Goal: Information Seeking & Learning: Learn about a topic

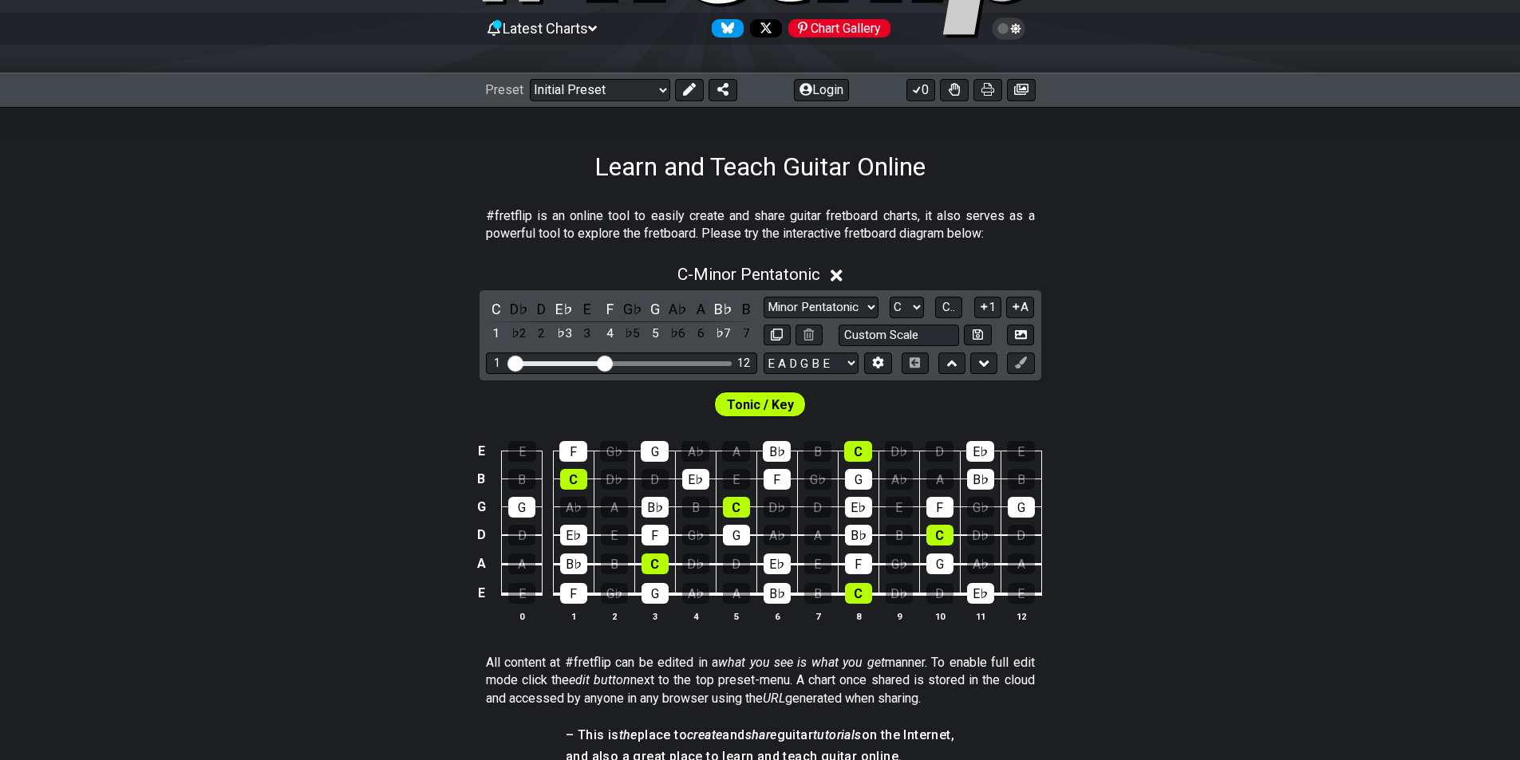
scroll to position [160, 0]
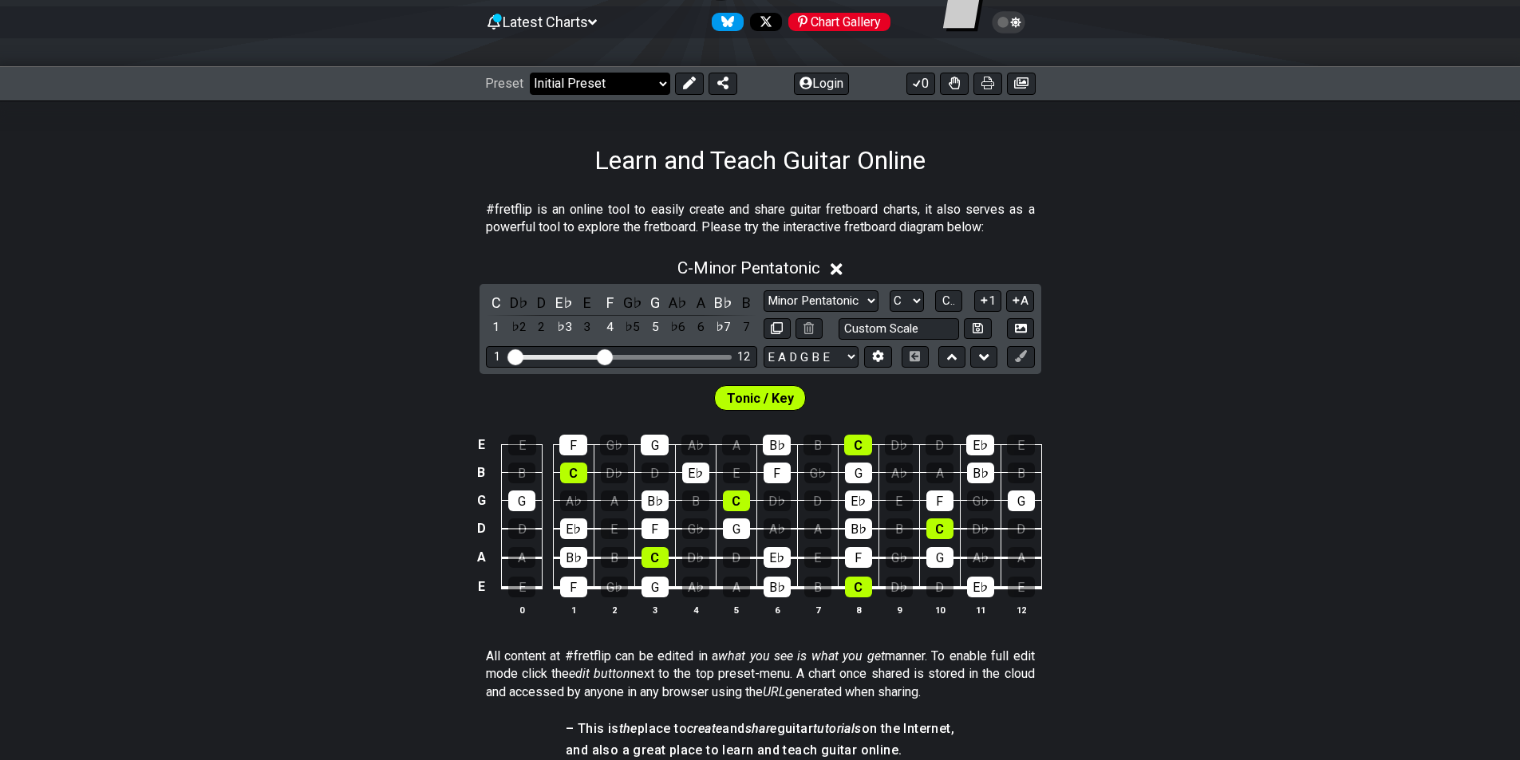
click at [664, 80] on select "Welcome to #fretflip! Initial Preset Custom Preset Minor Pentatonic Major Penta…" at bounding box center [600, 84] width 140 height 22
click at [530, 73] on select "Welcome to #fretflip! Initial Preset Custom Preset Minor Pentatonic Major Penta…" at bounding box center [600, 84] width 140 height 22
click at [777, 390] on span "Tonic / Key" at bounding box center [760, 398] width 67 height 23
click at [778, 398] on span "Tonic / Key" at bounding box center [760, 398] width 67 height 23
click at [499, 309] on div "C" at bounding box center [496, 303] width 21 height 22
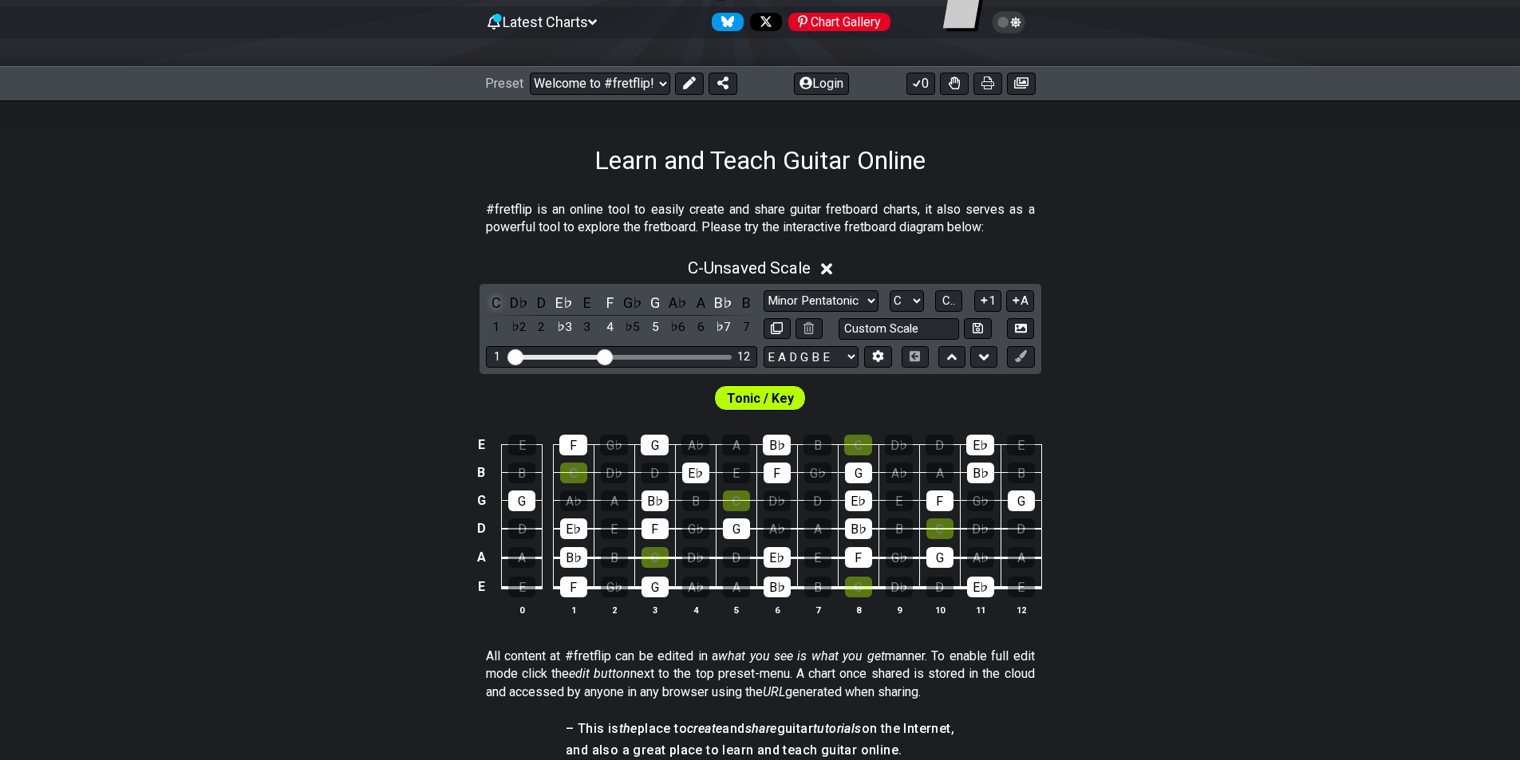
click at [495, 306] on div "C" at bounding box center [496, 303] width 21 height 22
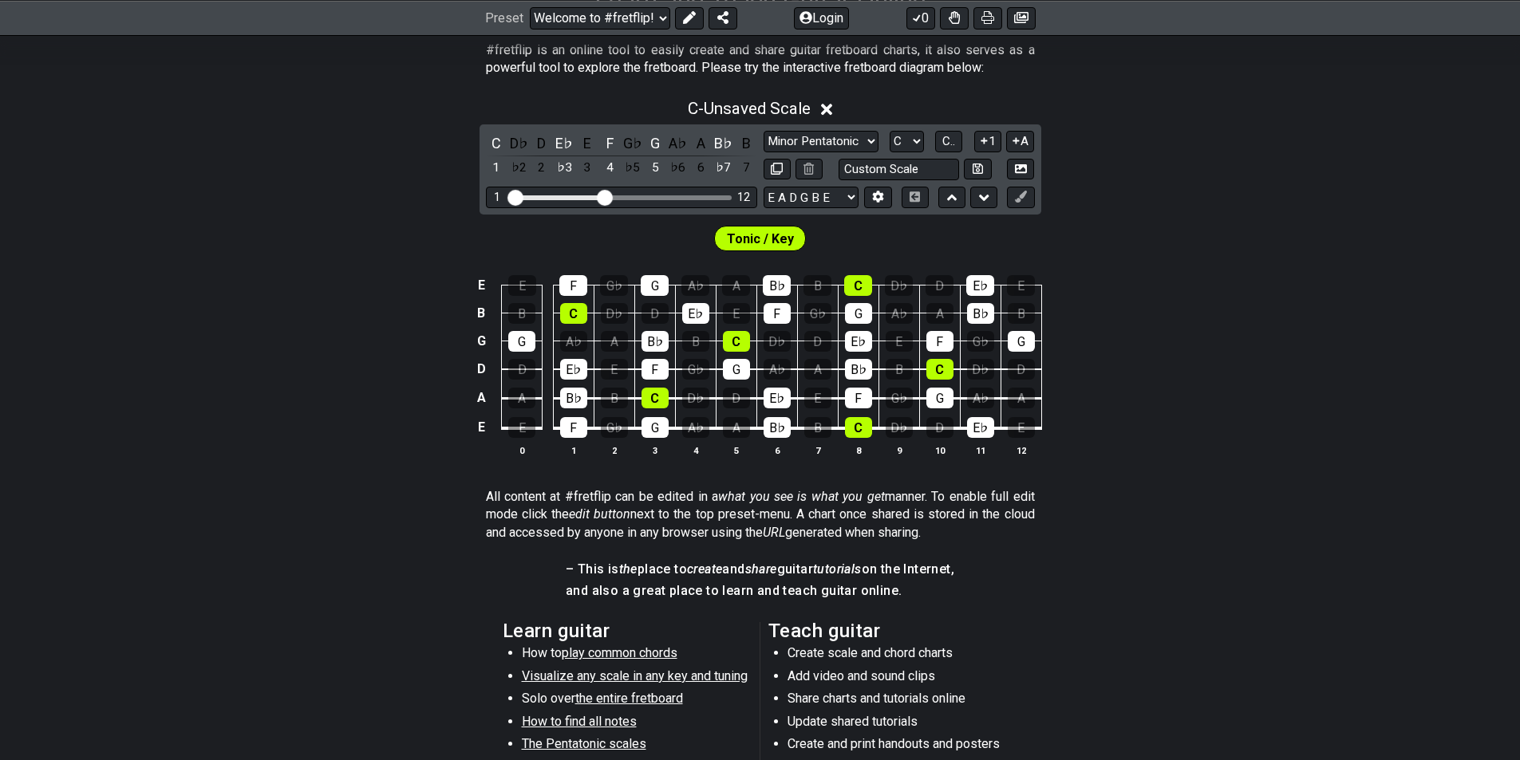
scroll to position [479, 0]
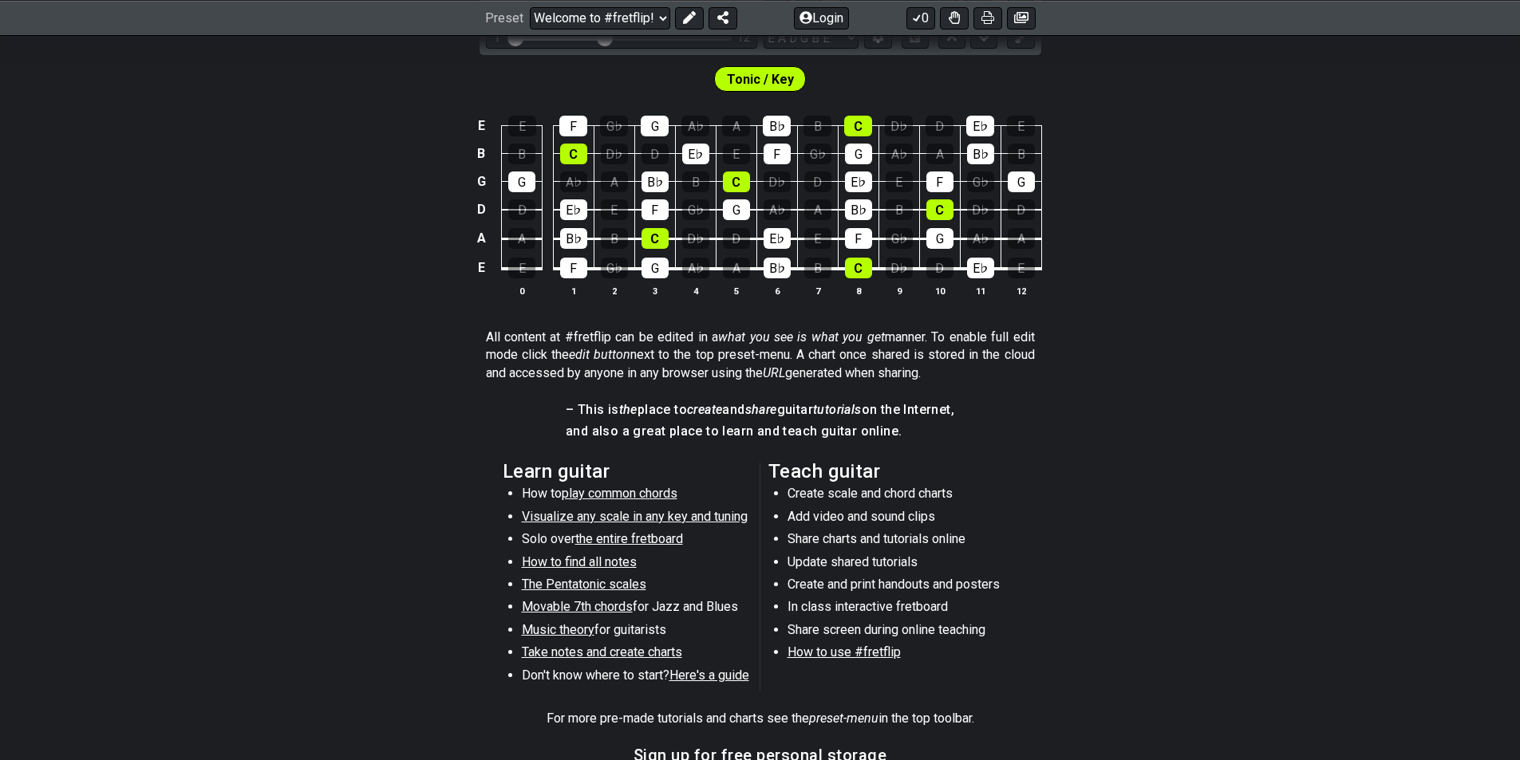
click at [577, 629] on span "Music theory" at bounding box center [558, 629] width 73 height 15
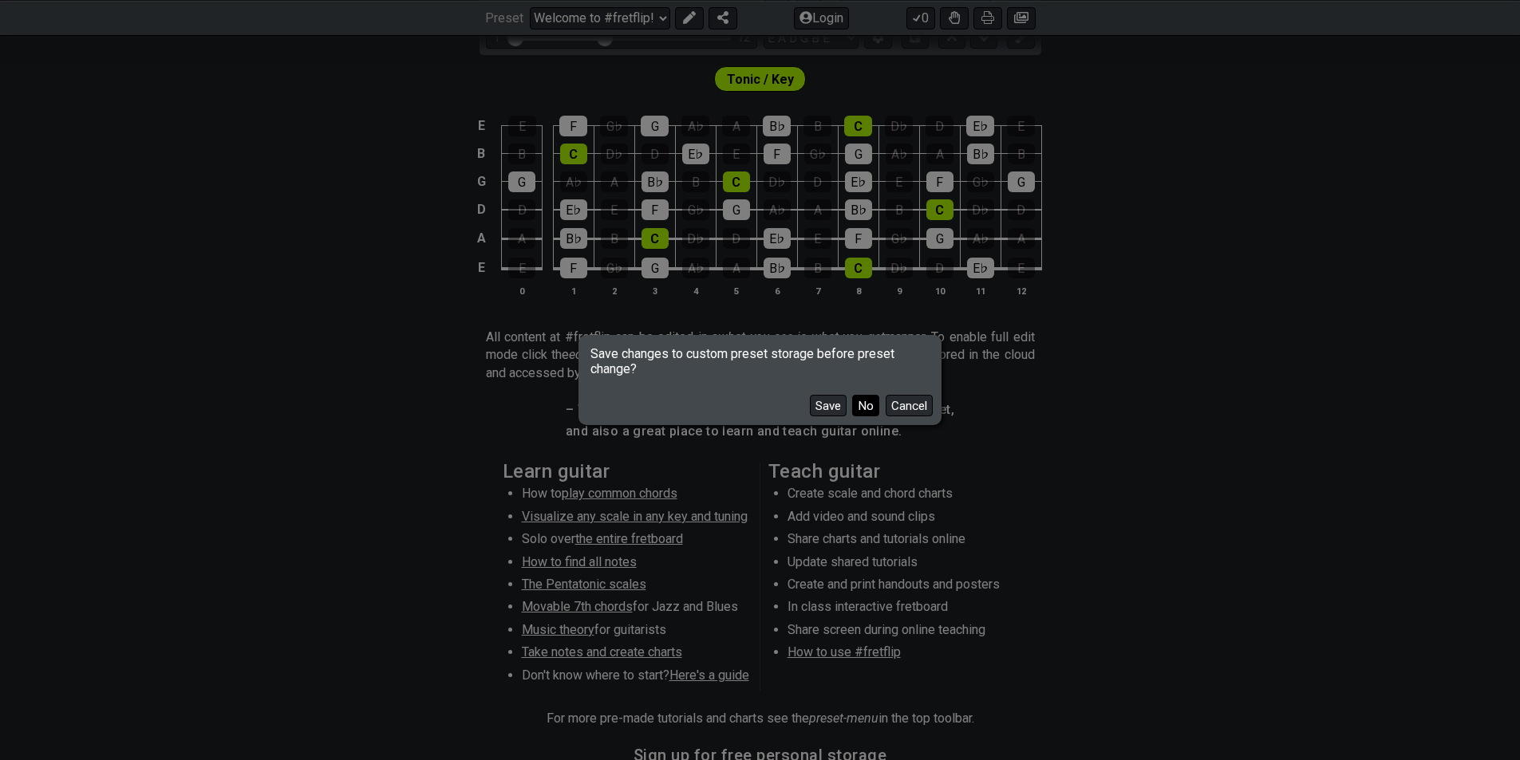
click at [869, 411] on button "No" at bounding box center [865, 406] width 27 height 22
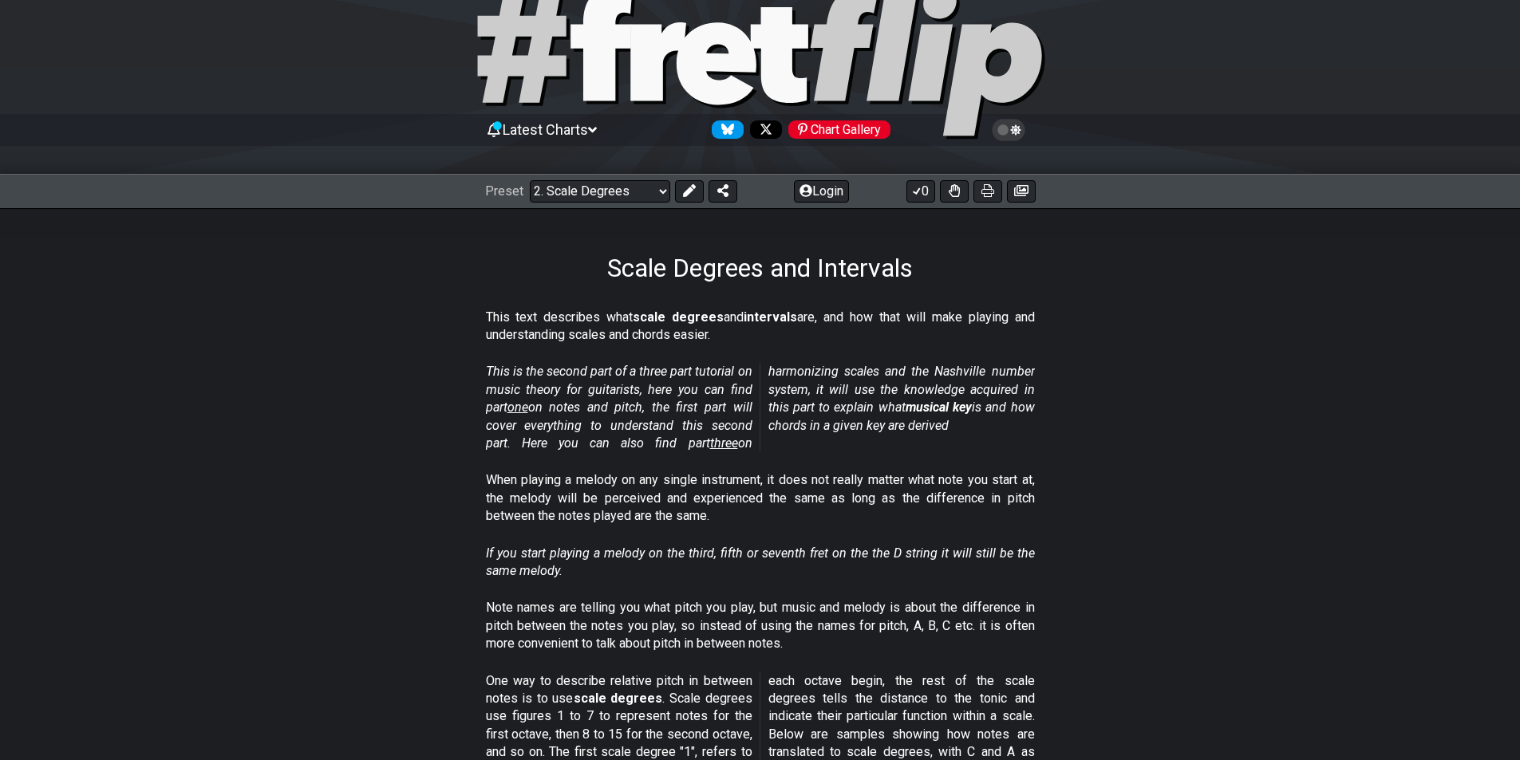
scroll to position [80, 0]
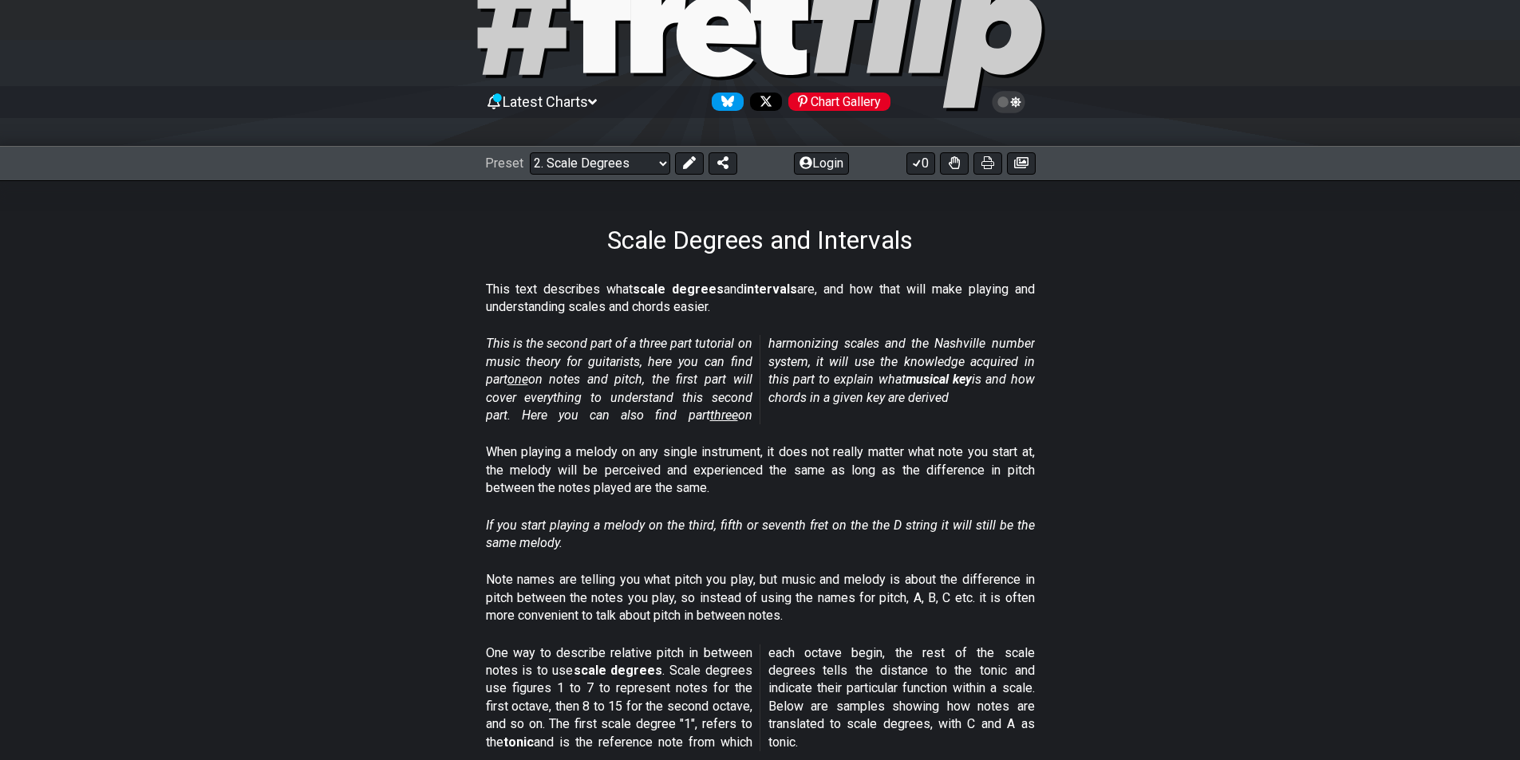
click at [518, 381] on span "one" at bounding box center [517, 379] width 21 height 15
select select "/musical-notes-explained"
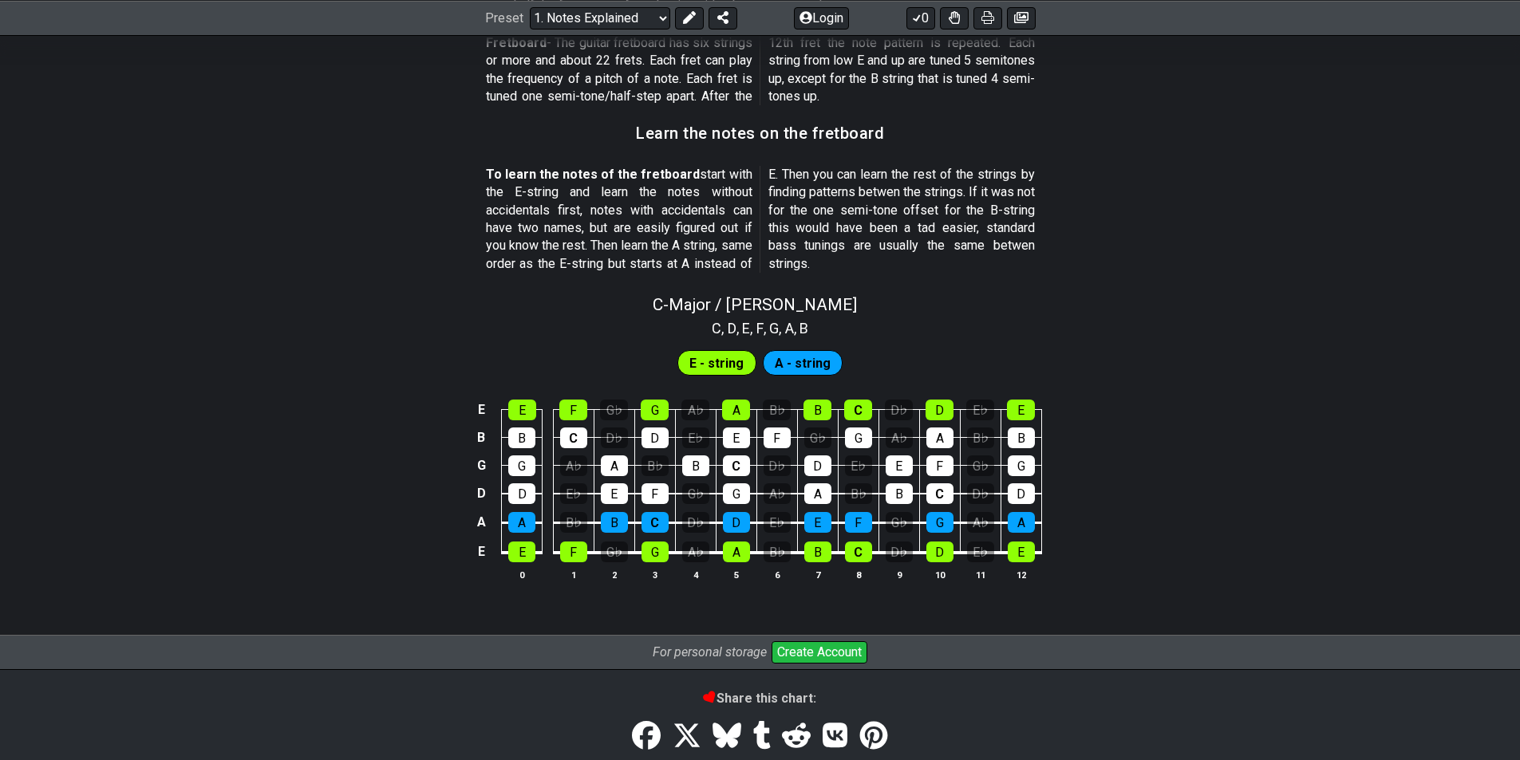
scroll to position [1460, 0]
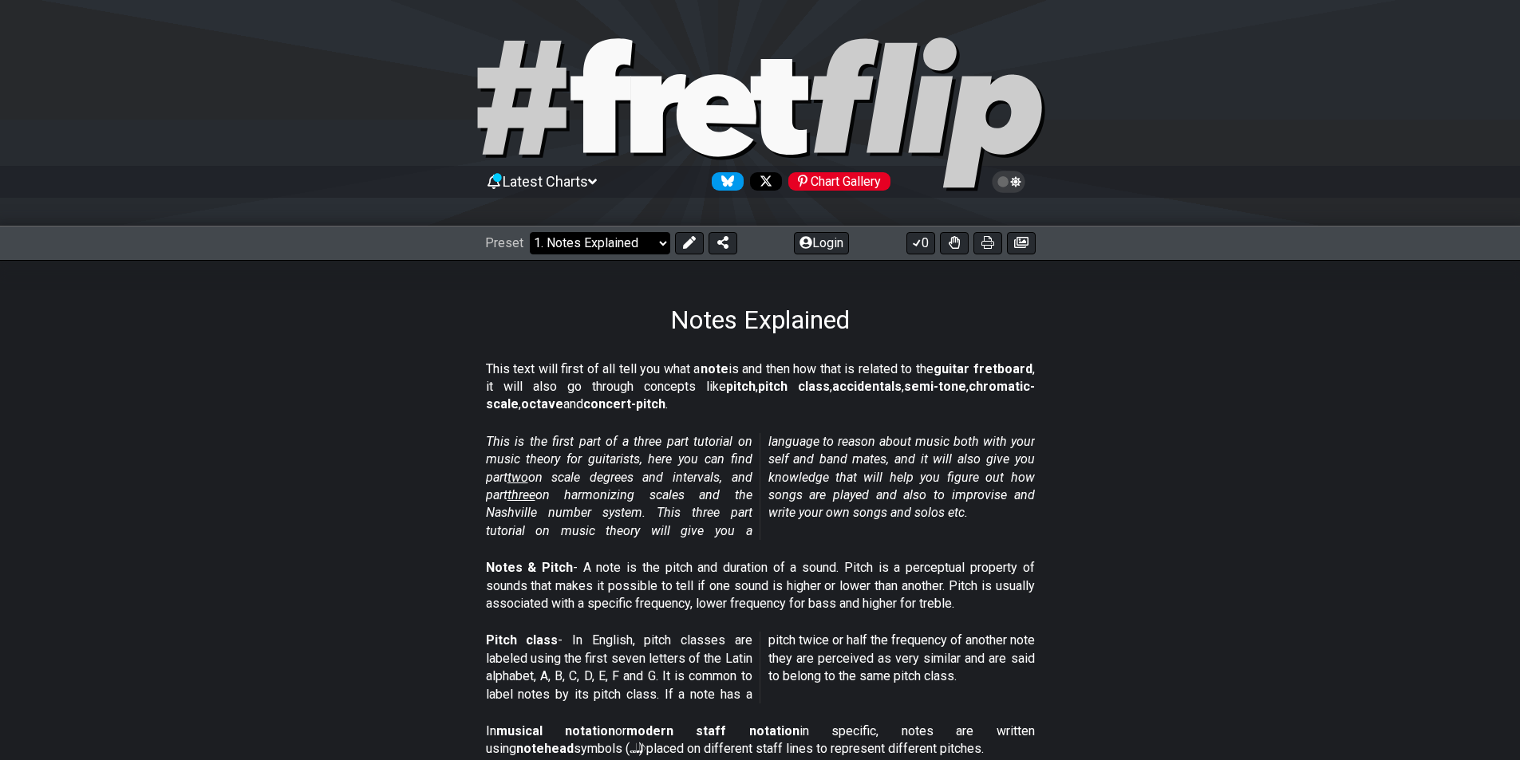
click at [653, 239] on select "Welcome to #fretflip! Initial Preset Custom Preset Minor Pentatonic Major Penta…" at bounding box center [600, 243] width 140 height 22
click at [530, 232] on select "Welcome to #fretflip! Initial Preset Custom Preset Minor Pentatonic Major Penta…" at bounding box center [600, 243] width 140 height 22
select select "/scale-degrees-and-intervals"
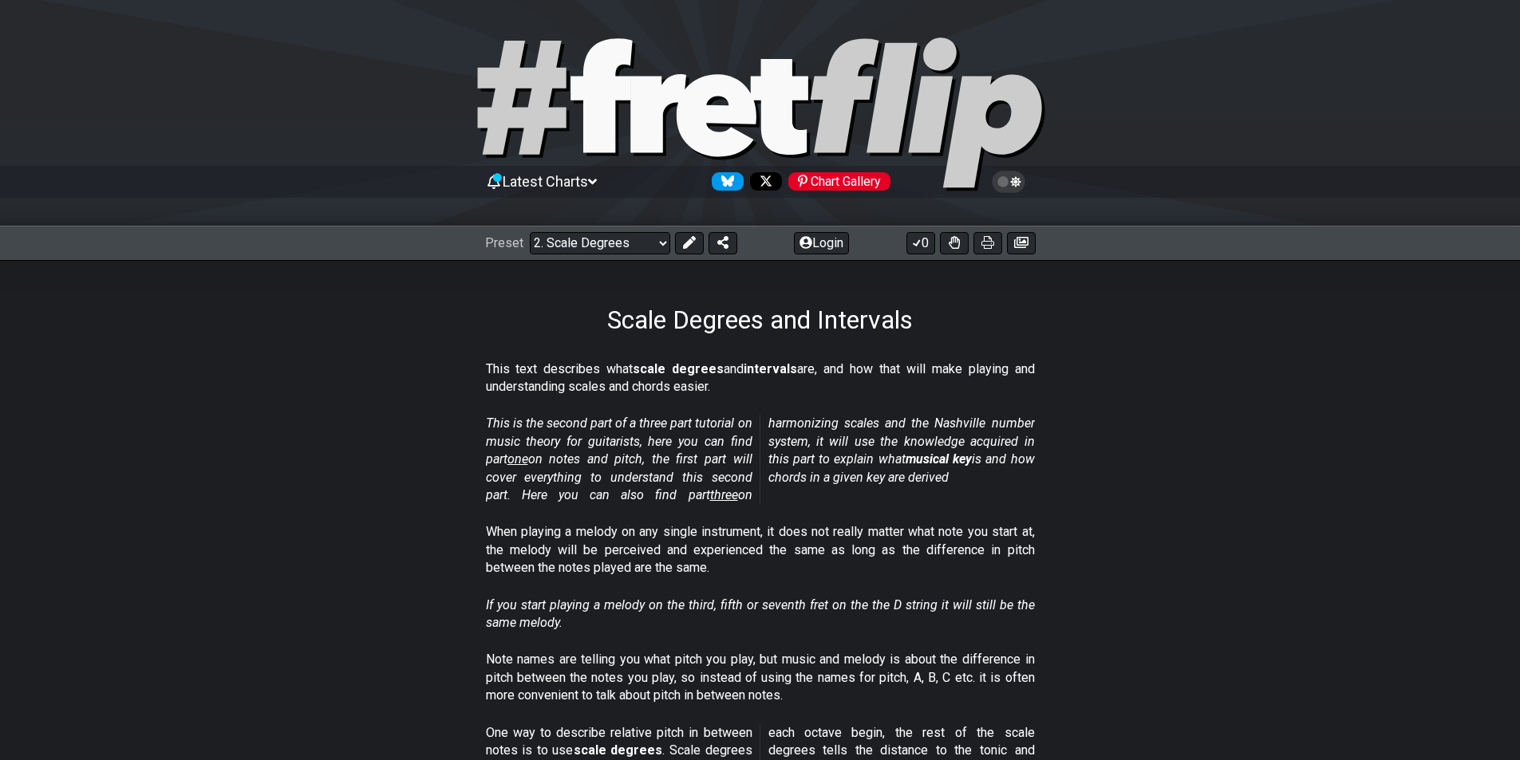
click at [813, 404] on div "This text describes what scale degrees and intervals are, and how that will mak…" at bounding box center [760, 381] width 549 height 55
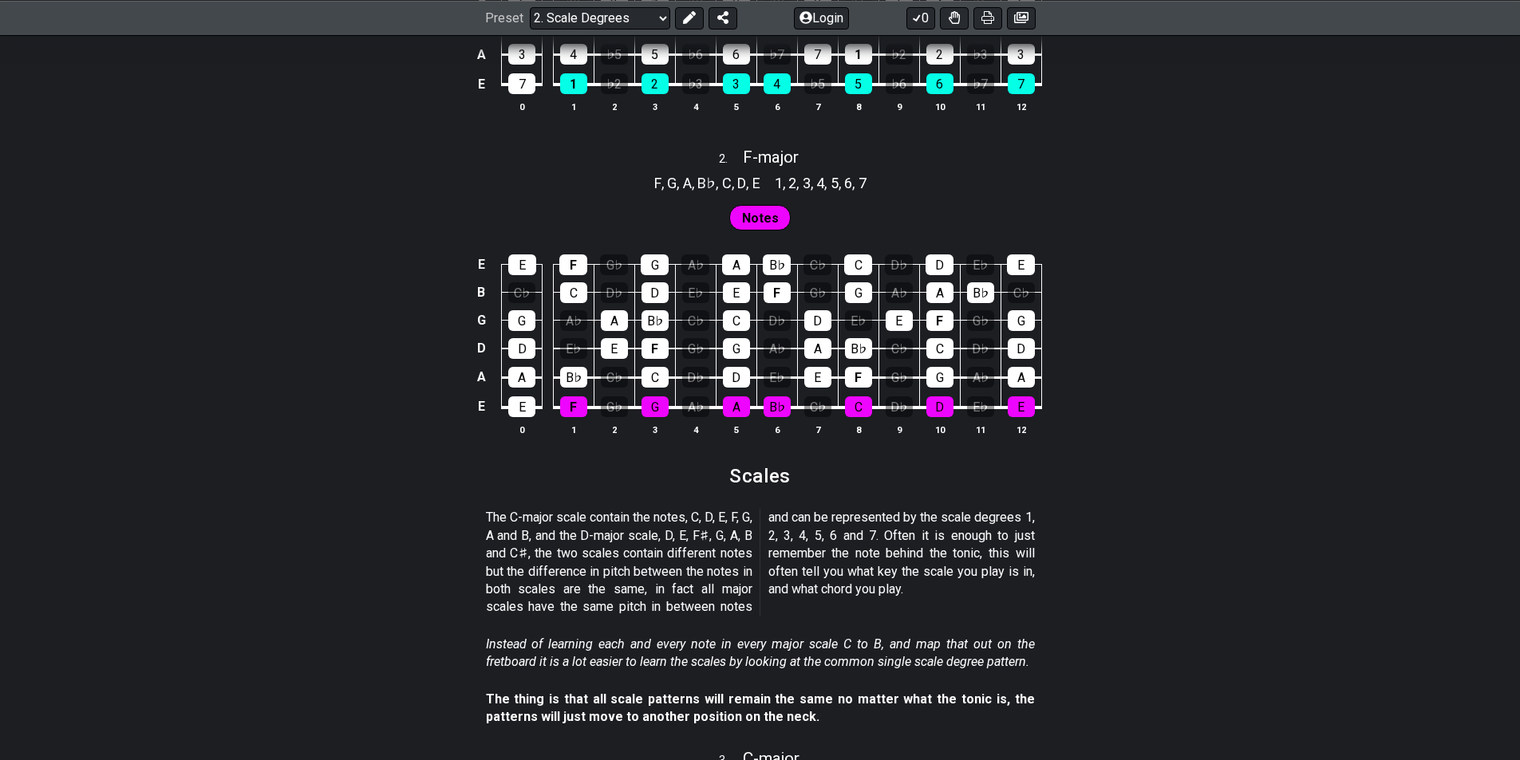
scroll to position [1436, 0]
